Goal: Information Seeking & Learning: Compare options

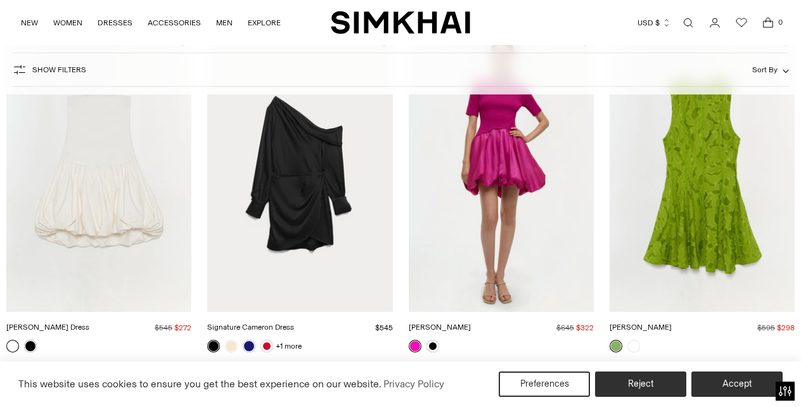
scroll to position [529, 0]
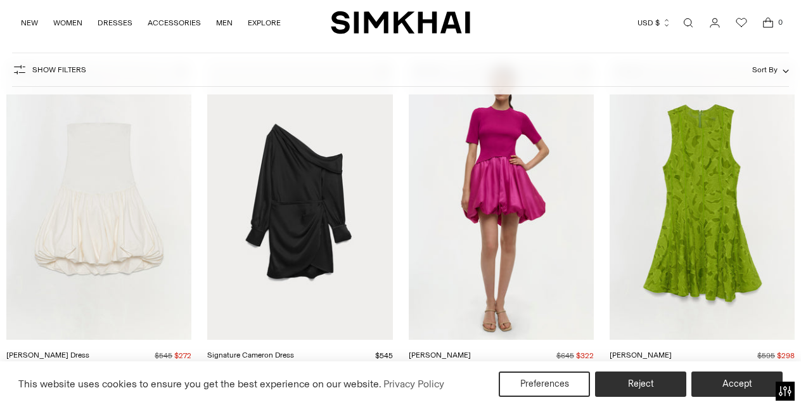
click at [671, 350] on link "Sylvia Dress" at bounding box center [640, 354] width 62 height 9
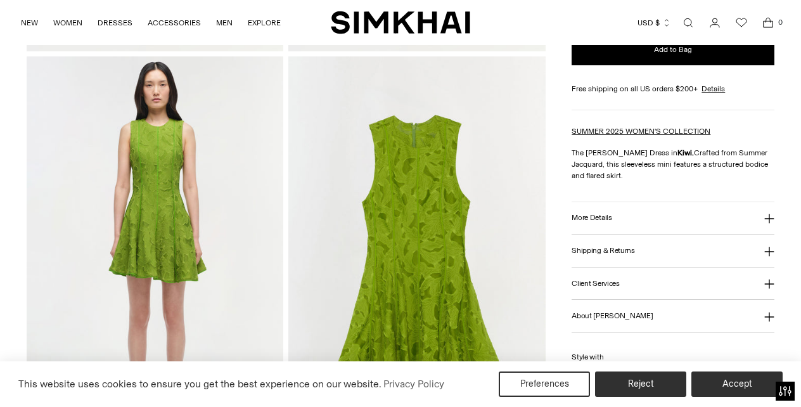
scroll to position [815, 0]
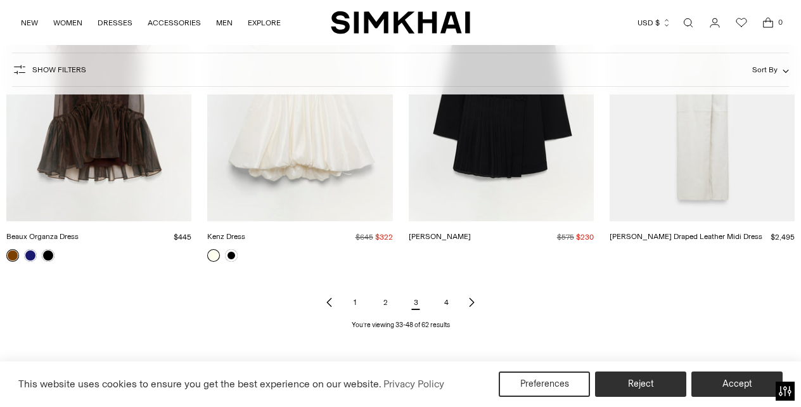
scroll to position [1351, 0]
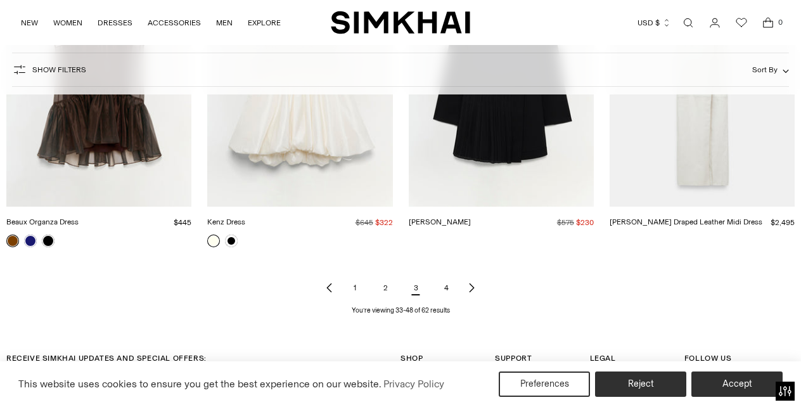
click at [356, 286] on link "1" at bounding box center [354, 287] width 25 height 25
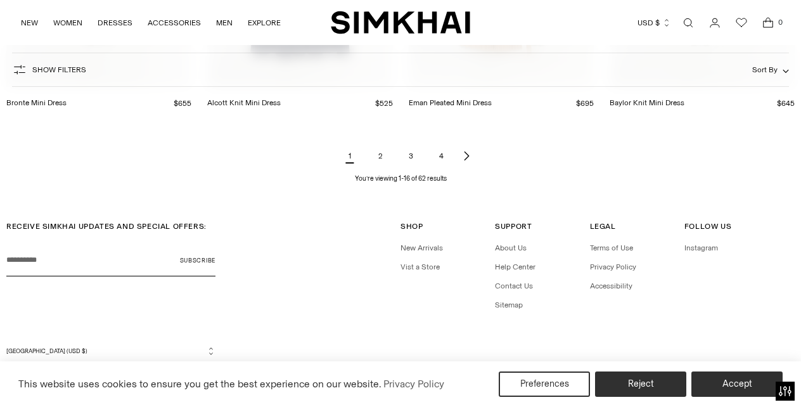
scroll to position [1451, 0]
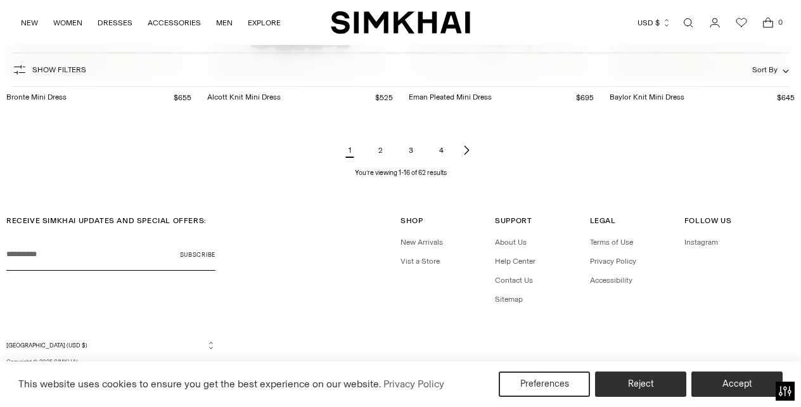
click at [381, 154] on link "2" at bounding box center [379, 149] width 25 height 25
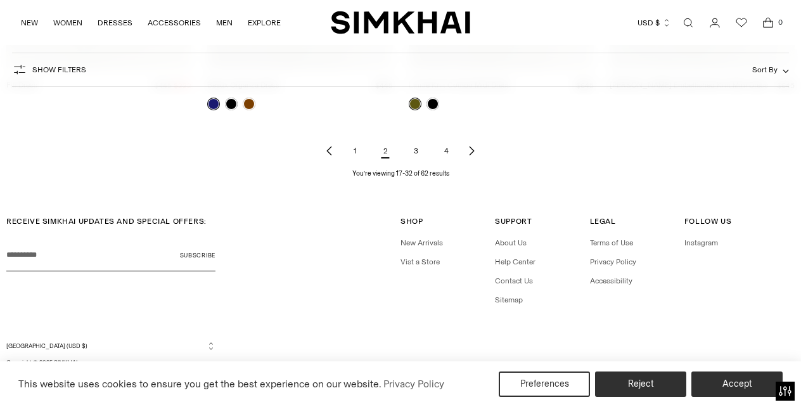
scroll to position [1463, 0]
click at [429, 89] on link "Linnie Knit Combo Midi Dress" at bounding box center [459, 84] width 101 height 9
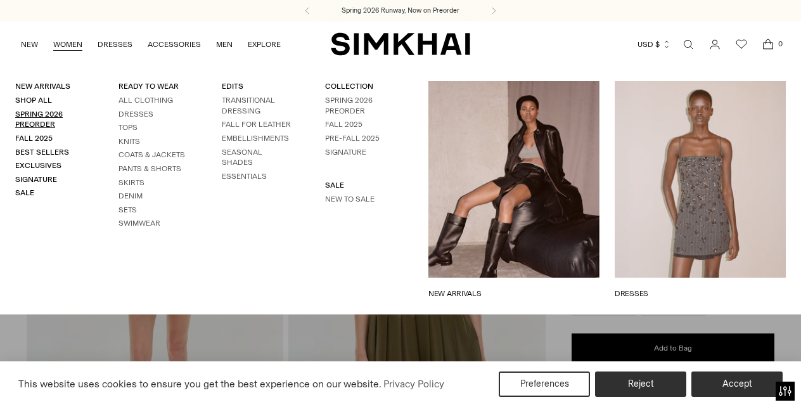
click at [41, 114] on link "Spring 2026 Preorder" at bounding box center [39, 120] width 48 height 20
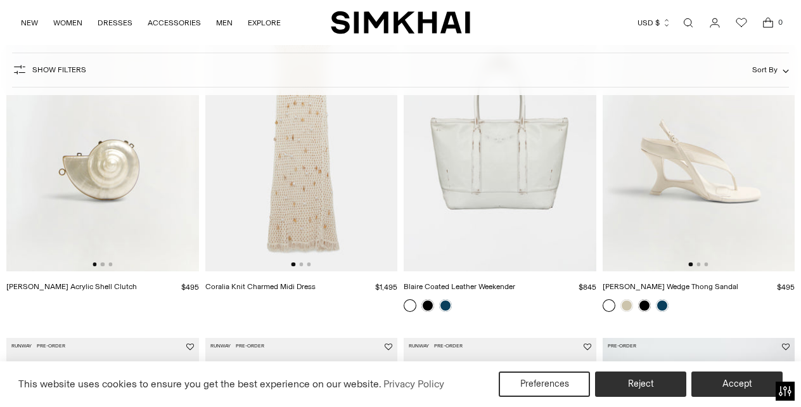
scroll to position [1600, 0]
click at [624, 309] on link at bounding box center [626, 306] width 13 height 13
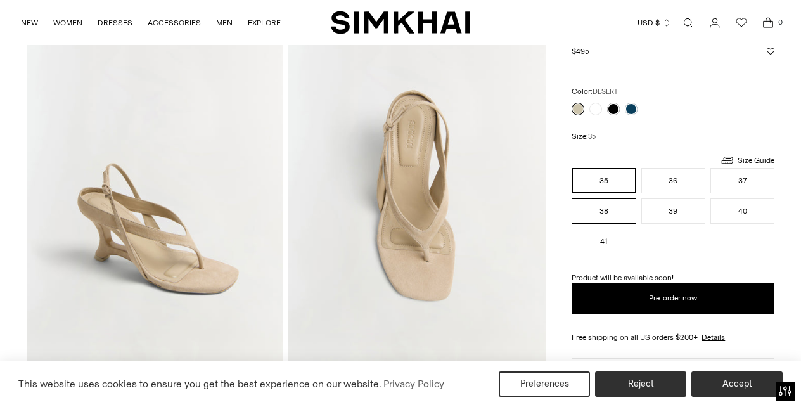
scroll to position [97, 0]
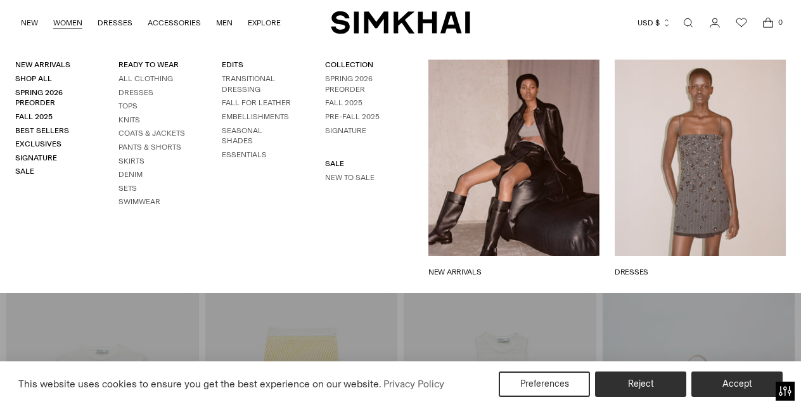
scroll to position [1657, 0]
click at [348, 78] on link "Spring 2026 Preorder" at bounding box center [349, 84] width 48 height 20
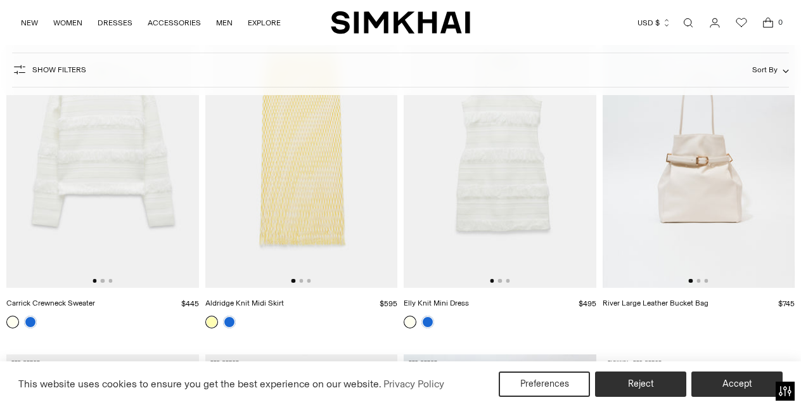
scroll to position [1944, 0]
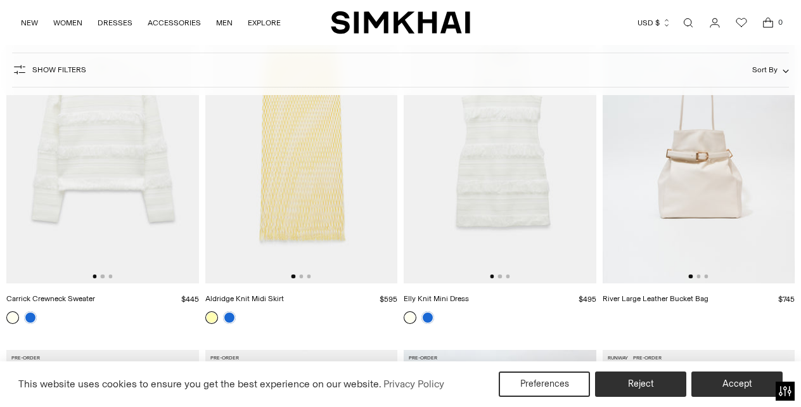
click at [487, 203] on img at bounding box center [500, 139] width 193 height 288
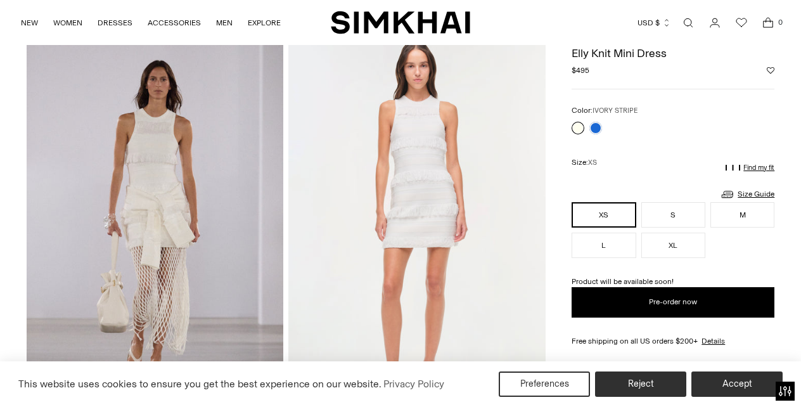
scroll to position [61, 0]
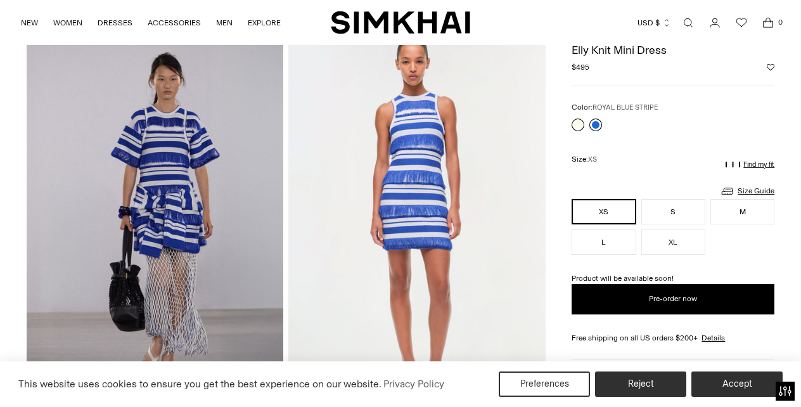
click at [597, 126] on link at bounding box center [595, 124] width 13 height 13
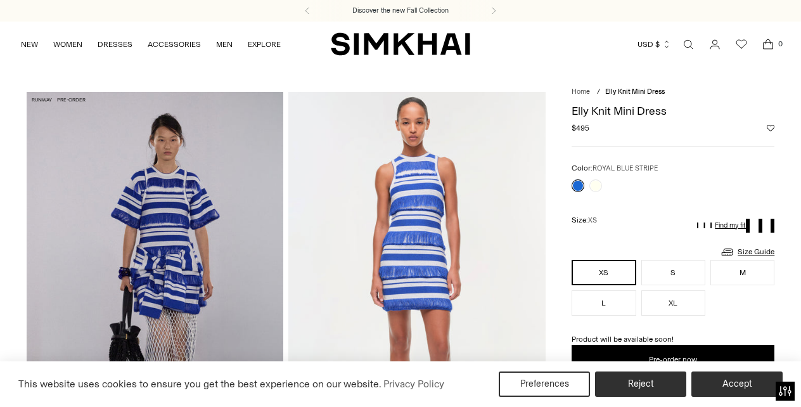
click at [410, 233] on img at bounding box center [416, 284] width 257 height 385
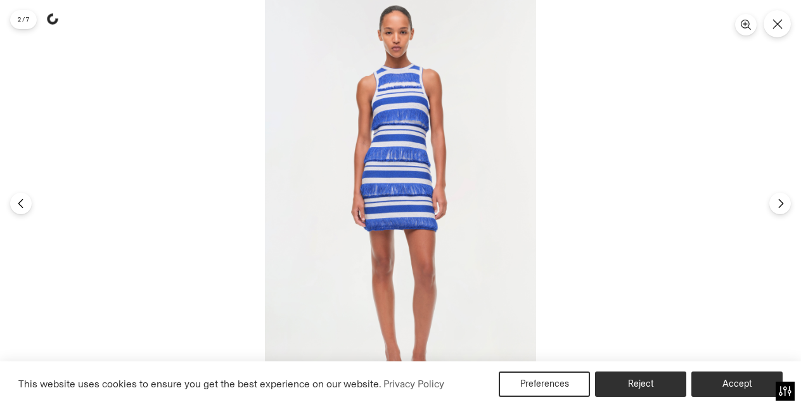
click at [399, 229] on img at bounding box center [400, 203] width 271 height 407
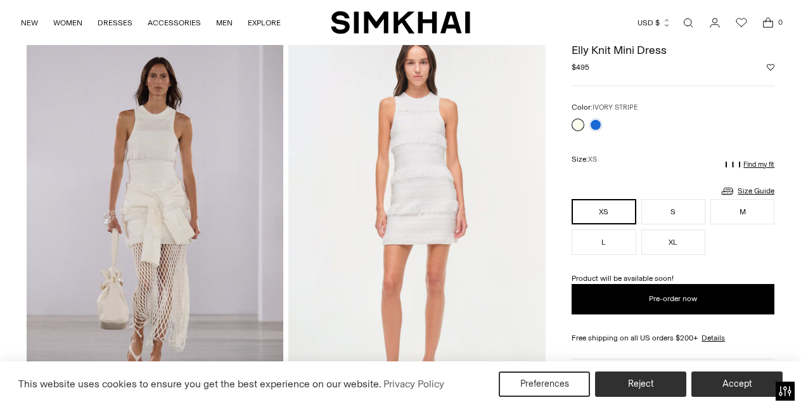
click at [438, 173] on img at bounding box center [416, 223] width 257 height 385
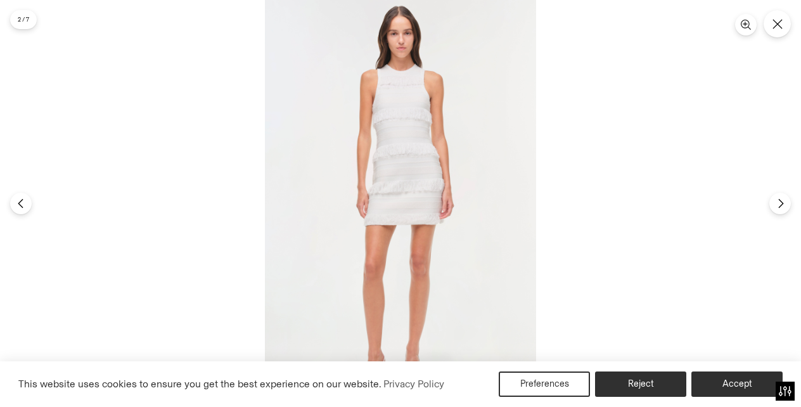
click at [444, 191] on img at bounding box center [400, 203] width 271 height 407
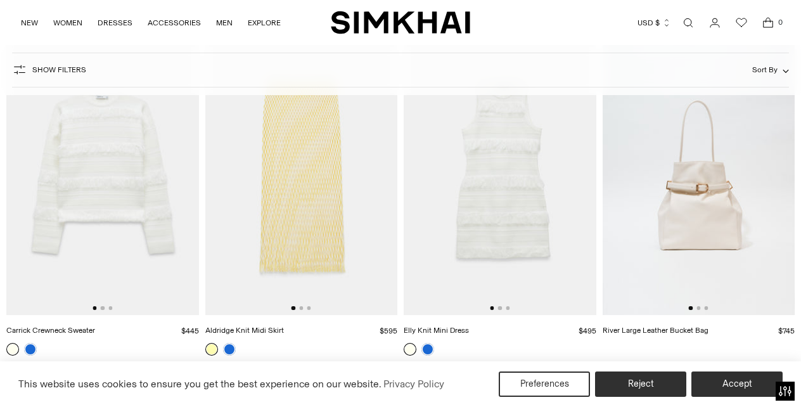
scroll to position [1898, 0]
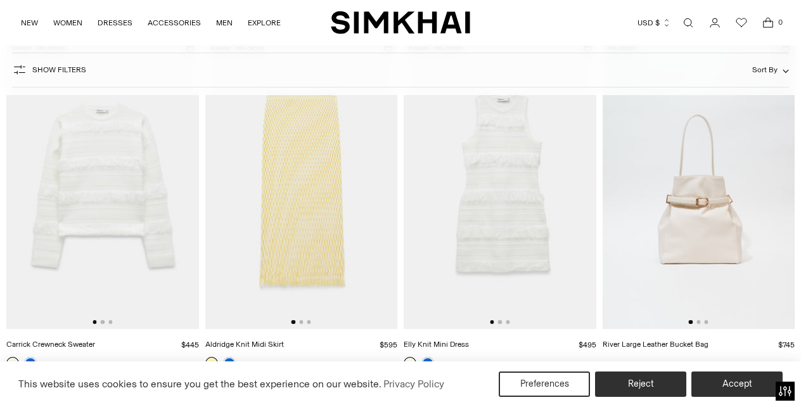
click at [155, 178] on img at bounding box center [102, 185] width 193 height 288
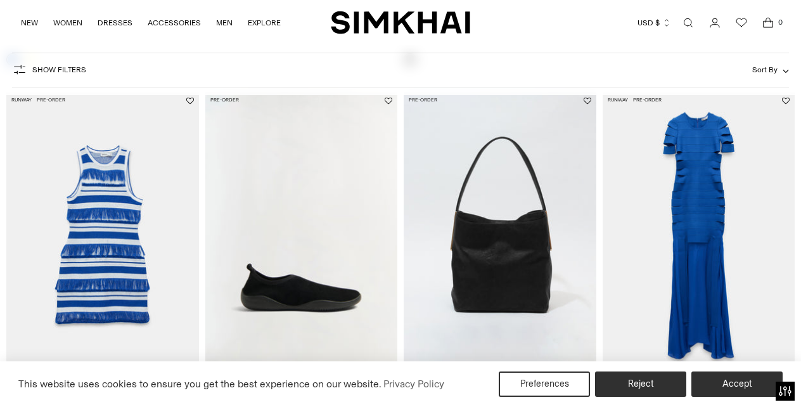
scroll to position [2920, 0]
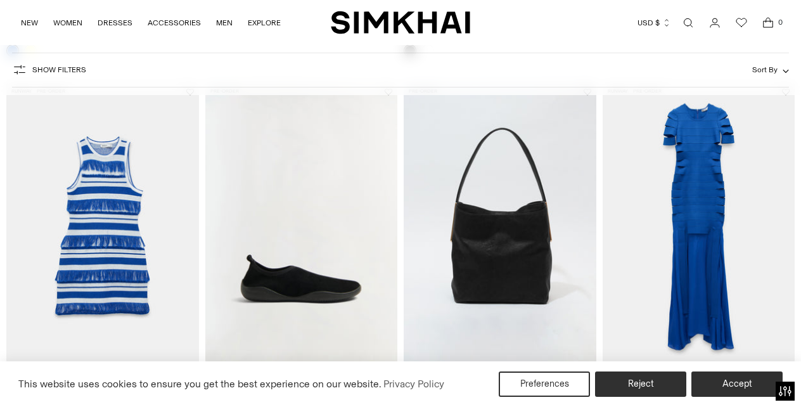
click at [680, 268] on img at bounding box center [698, 227] width 193 height 288
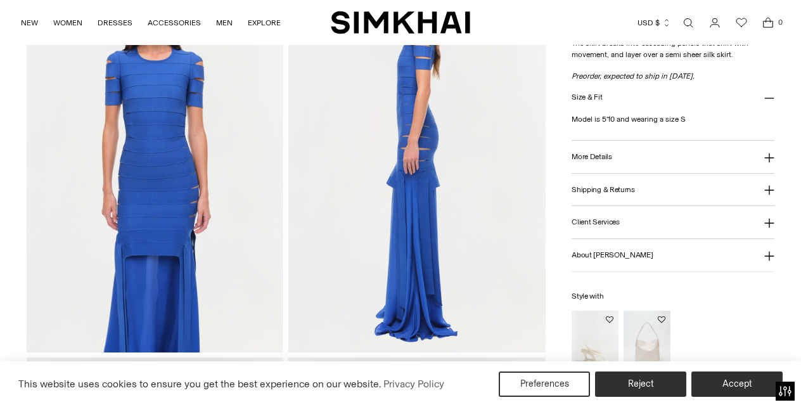
scroll to position [516, 0]
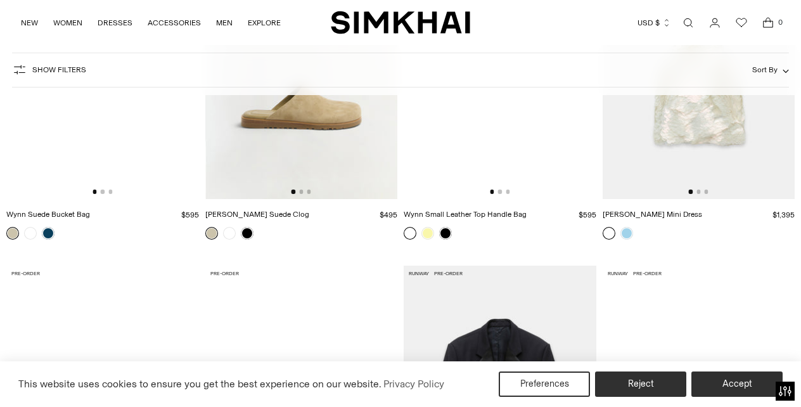
scroll to position [5221, 0]
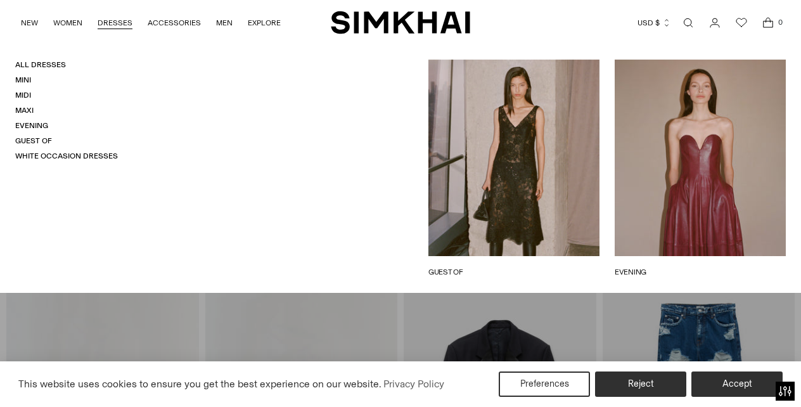
click at [123, 25] on link "DRESSES" at bounding box center [115, 23] width 35 height 28
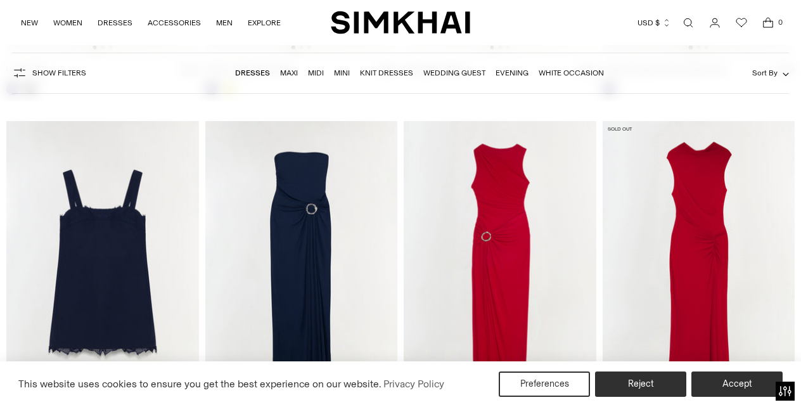
scroll to position [7509, 0]
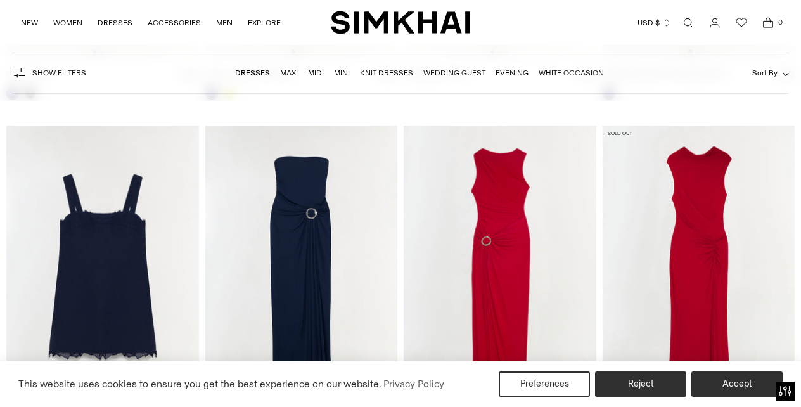
click at [533, 222] on img at bounding box center [500, 269] width 193 height 288
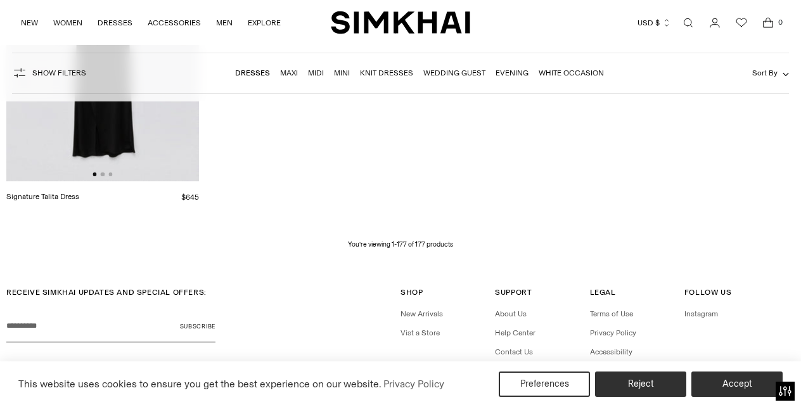
scroll to position [15947, 0]
